Goal: Check status: Check status

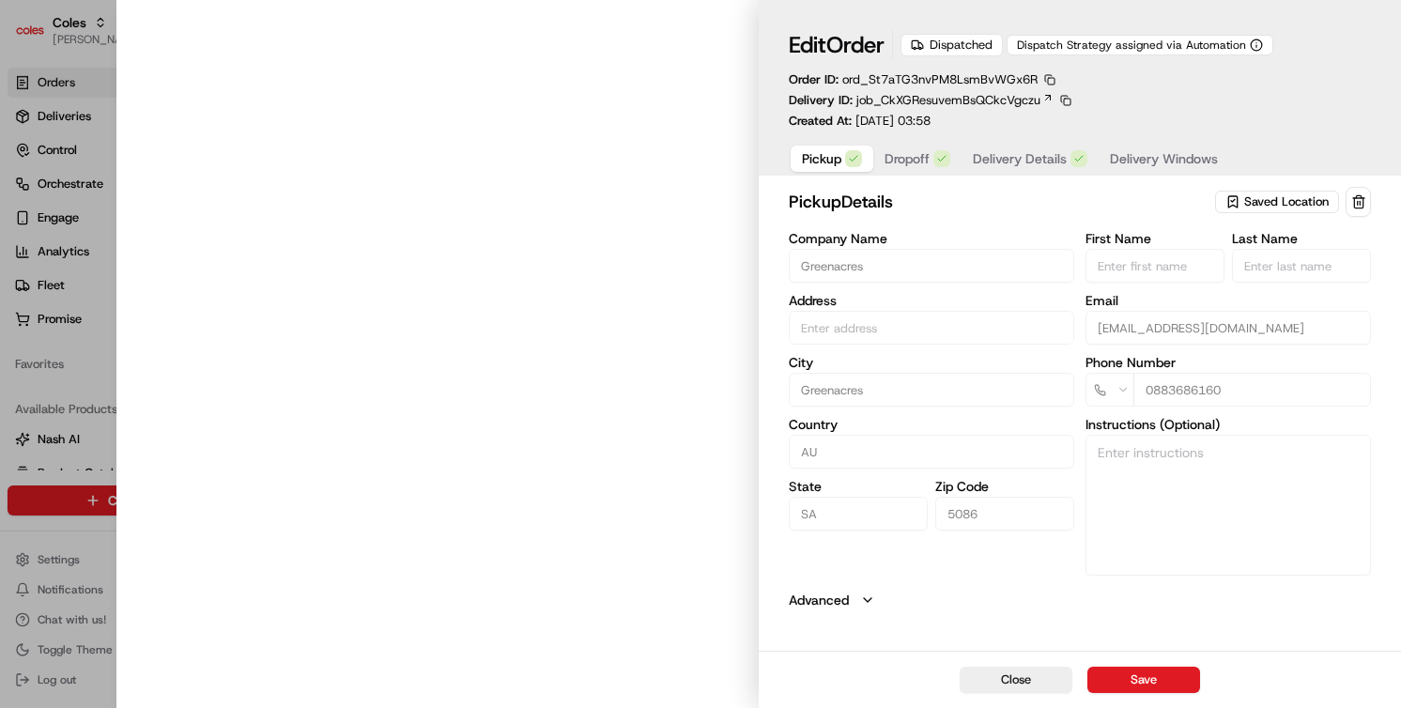
type input "Cnr [PERSON_NAME] amd Floridale Rd Greenacres SA 5086 AU"
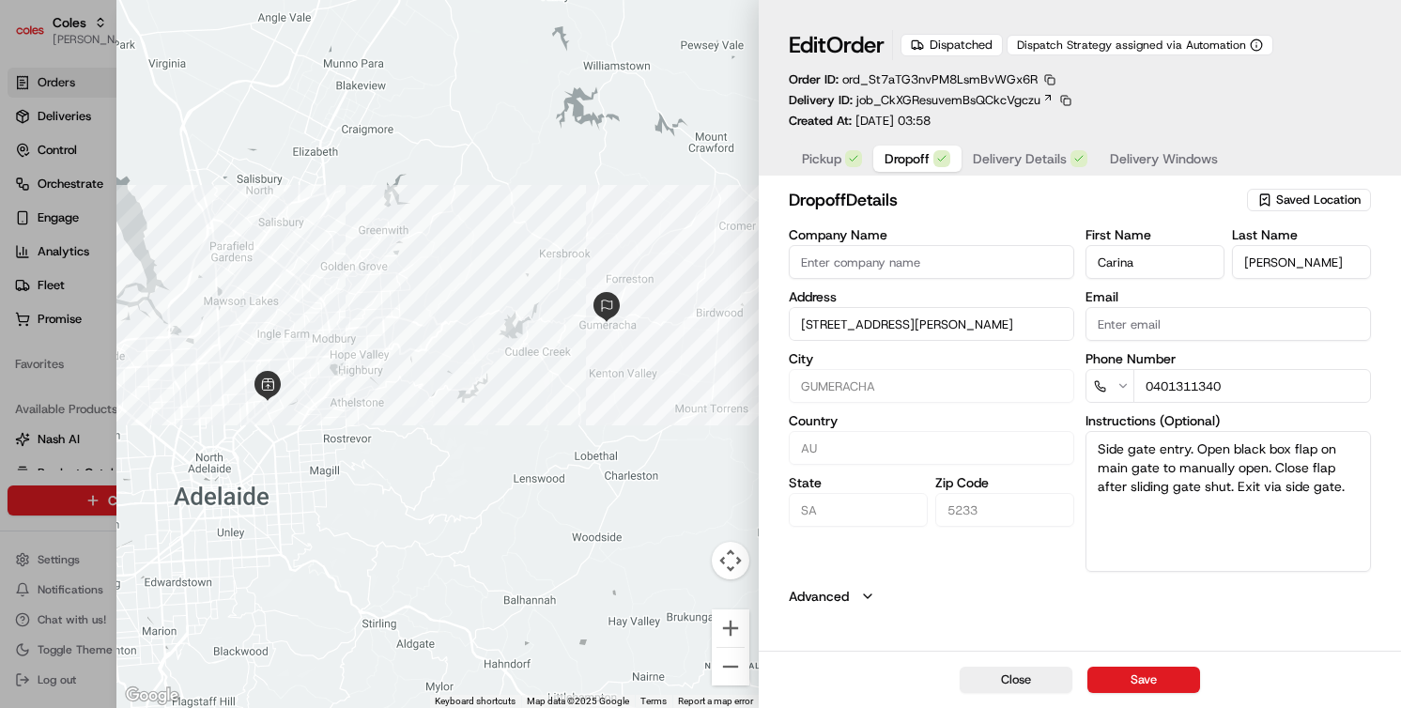
click at [922, 172] on button "Dropoff" at bounding box center [917, 159] width 88 height 26
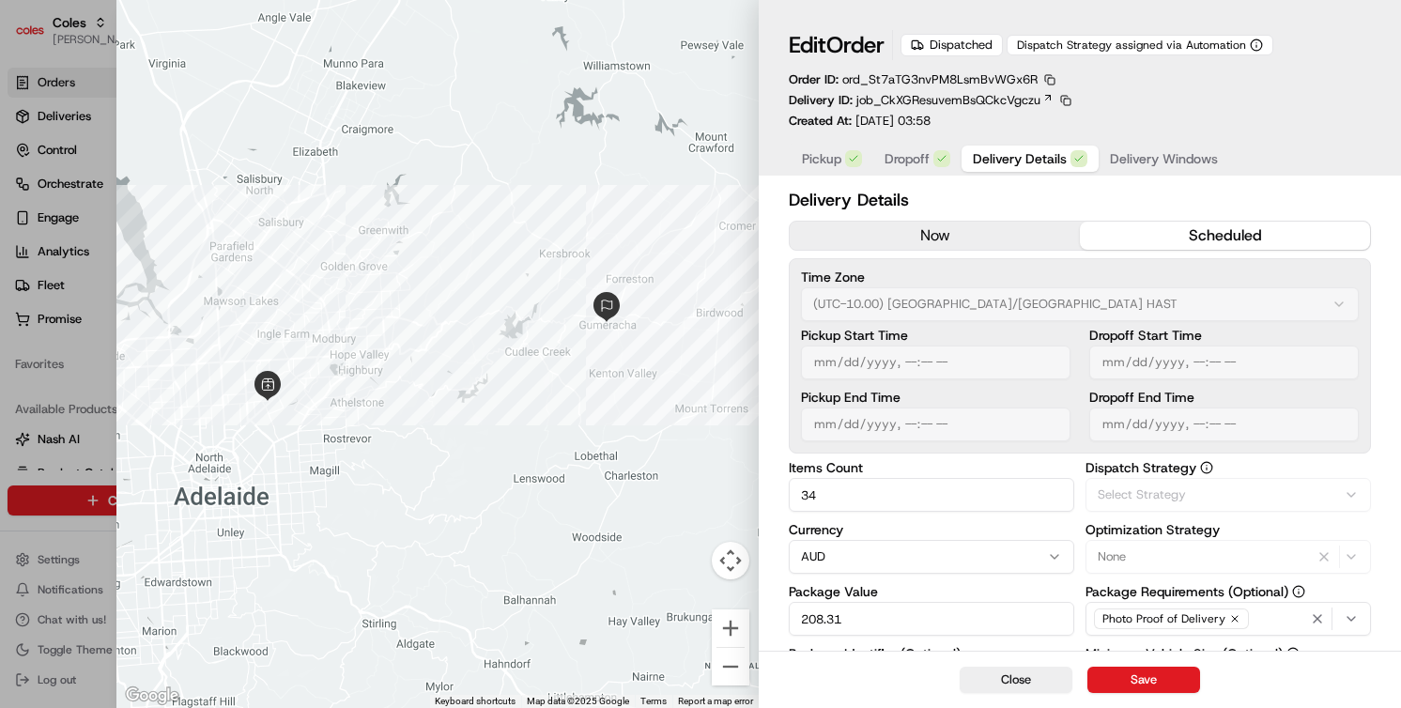
click at [1025, 151] on span "Delivery Details" at bounding box center [1020, 158] width 94 height 19
click at [1188, 169] on button "Delivery Windows" at bounding box center [1163, 159] width 130 height 26
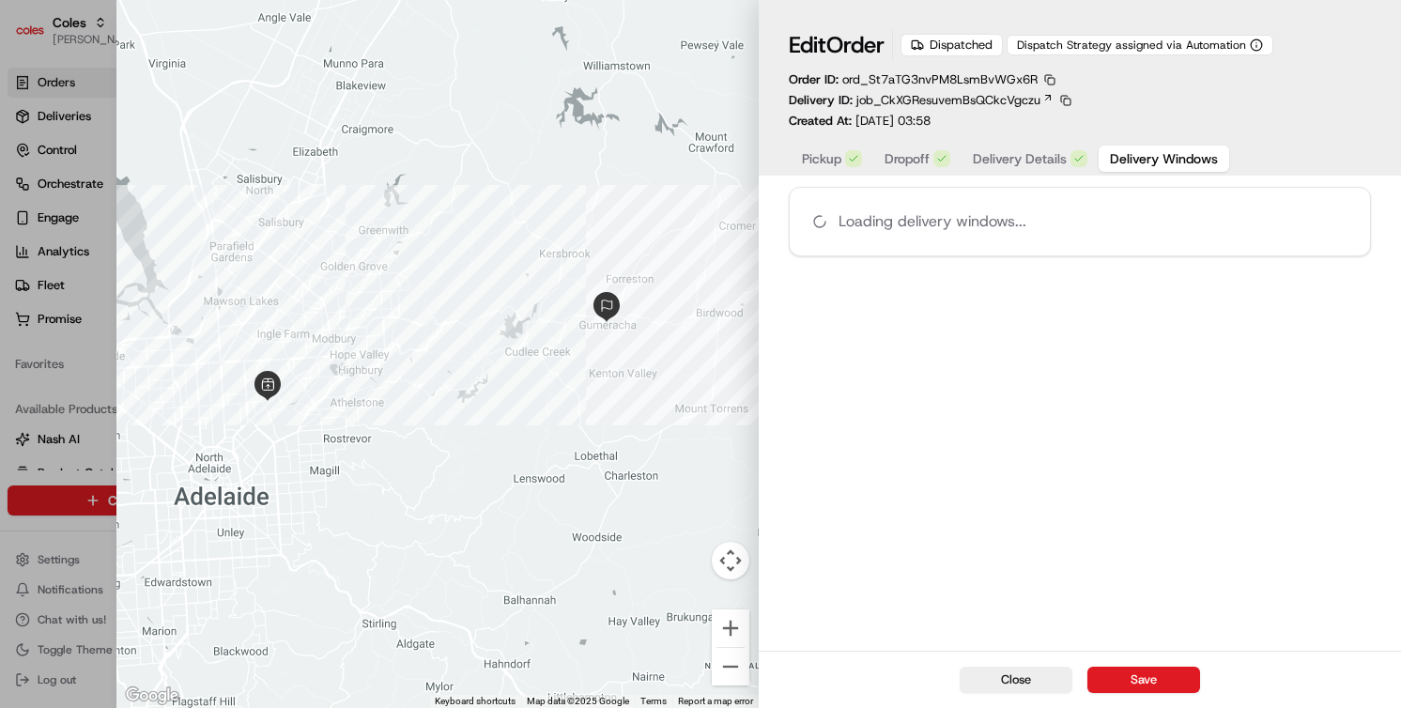
click at [820, 161] on span "Pickup" at bounding box center [821, 158] width 39 height 19
